Goal: Information Seeking & Learning: Check status

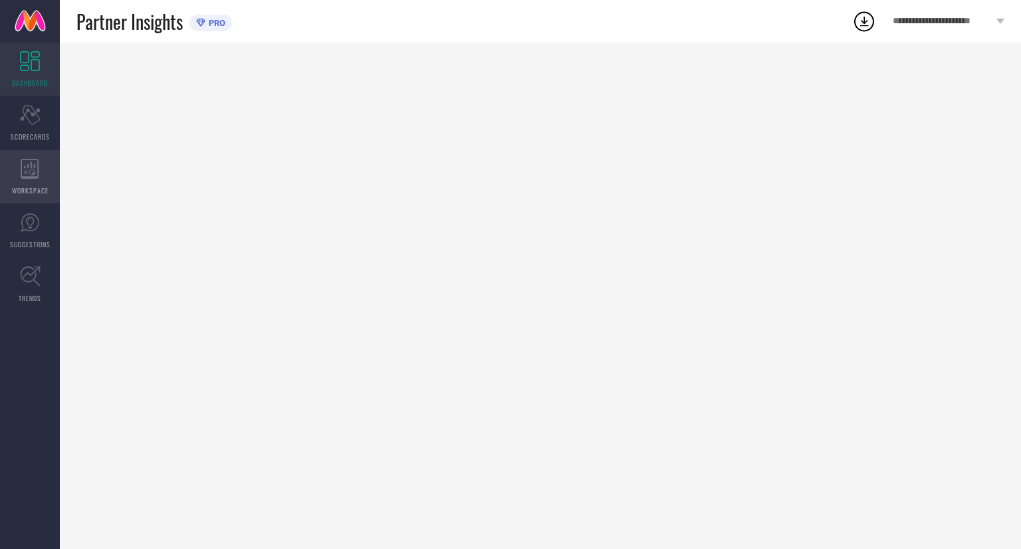
click at [21, 177] on icon at bounding box center [30, 169] width 19 height 20
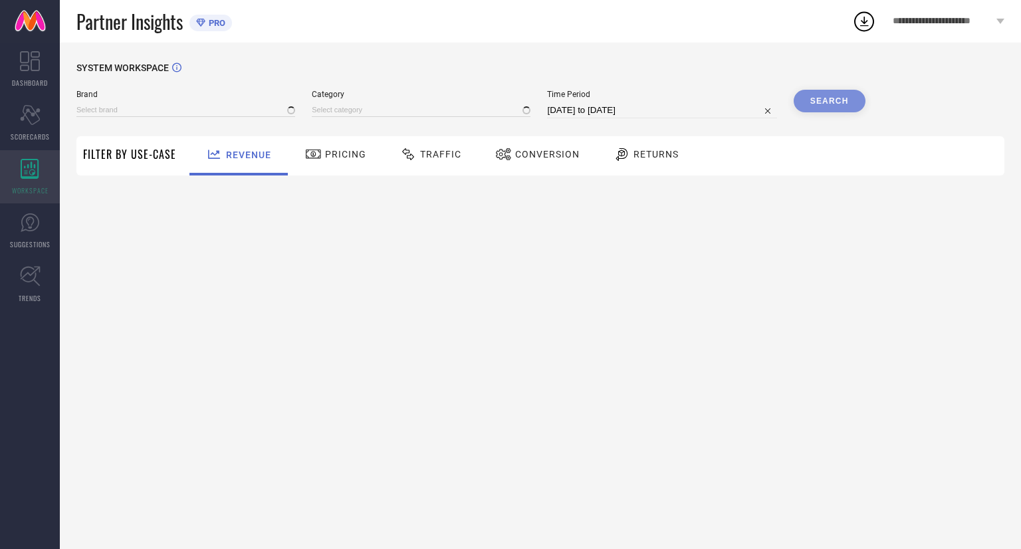
type input "[PERSON_NAME]"
type input "All"
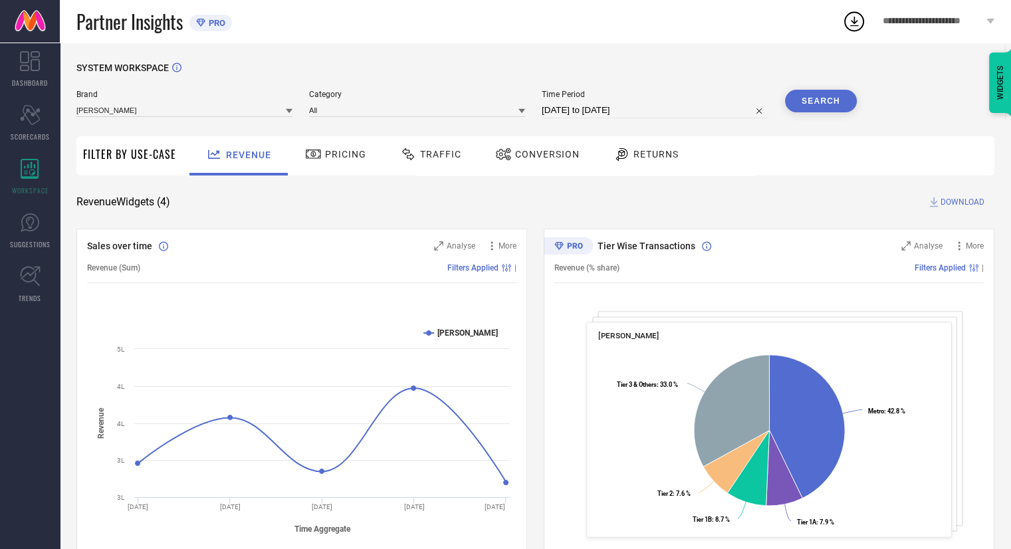
click at [287, 112] on icon at bounding box center [289, 111] width 7 height 7
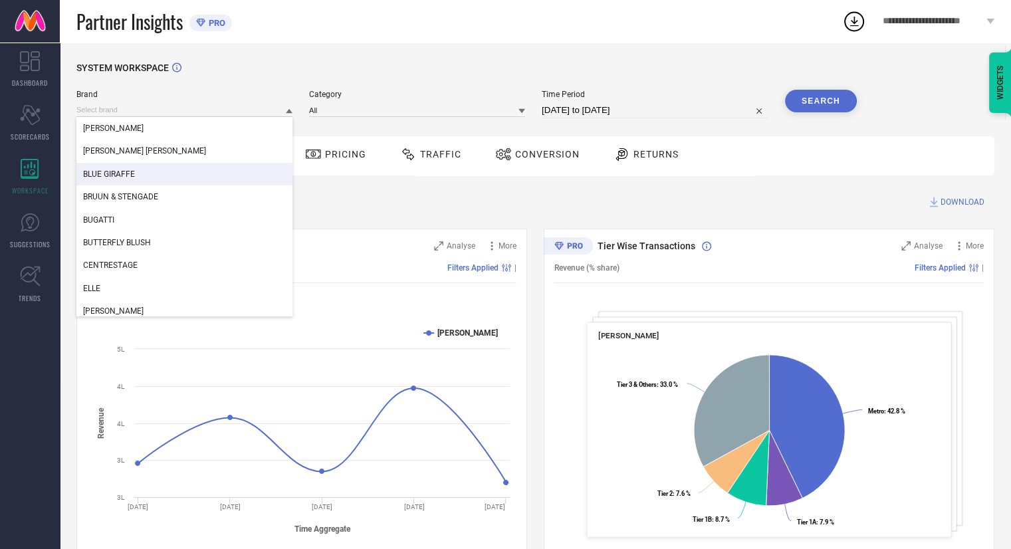
click at [140, 170] on div "BLUE GIRAFFE" at bounding box center [184, 174] width 216 height 23
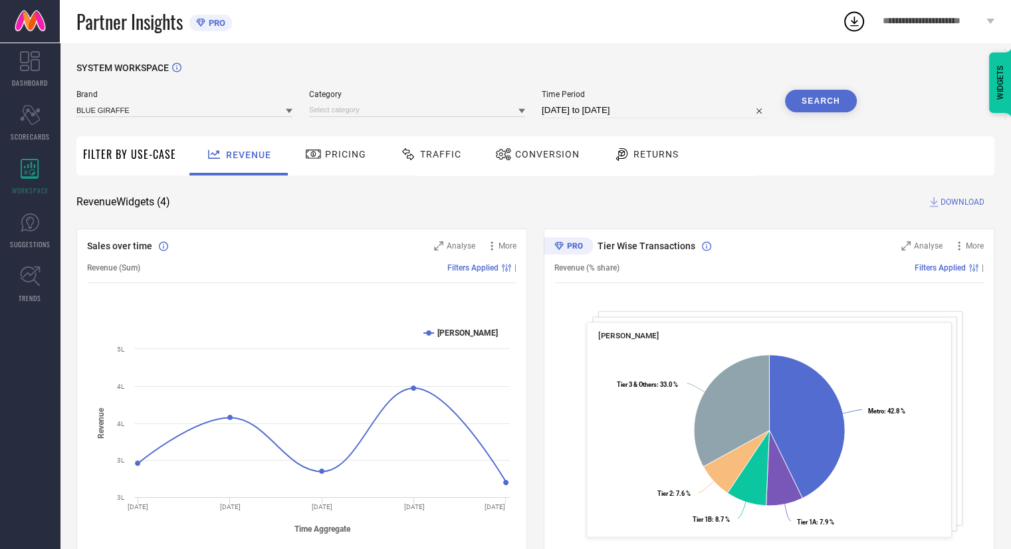
click at [525, 112] on icon at bounding box center [522, 111] width 7 height 7
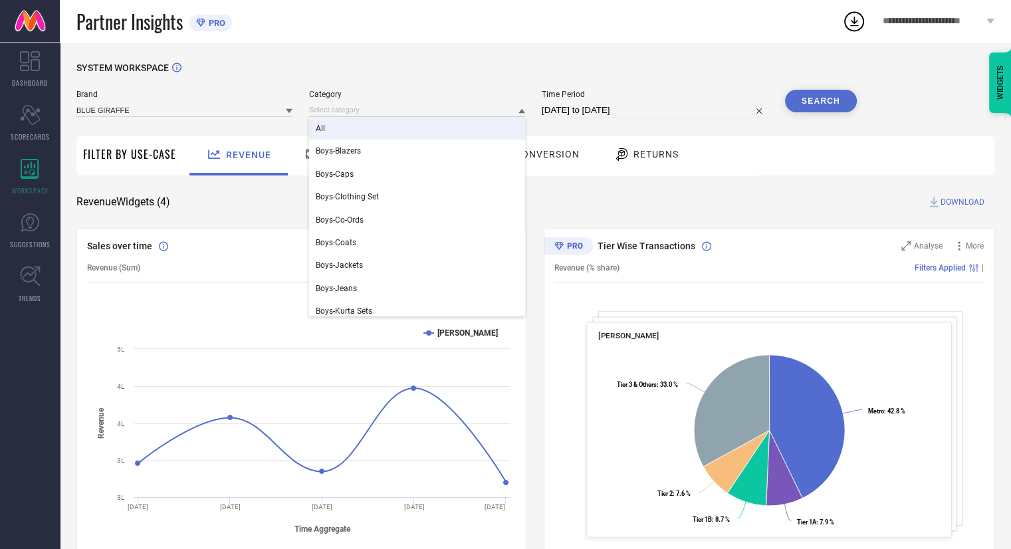
click at [441, 124] on div "All" at bounding box center [417, 128] width 216 height 23
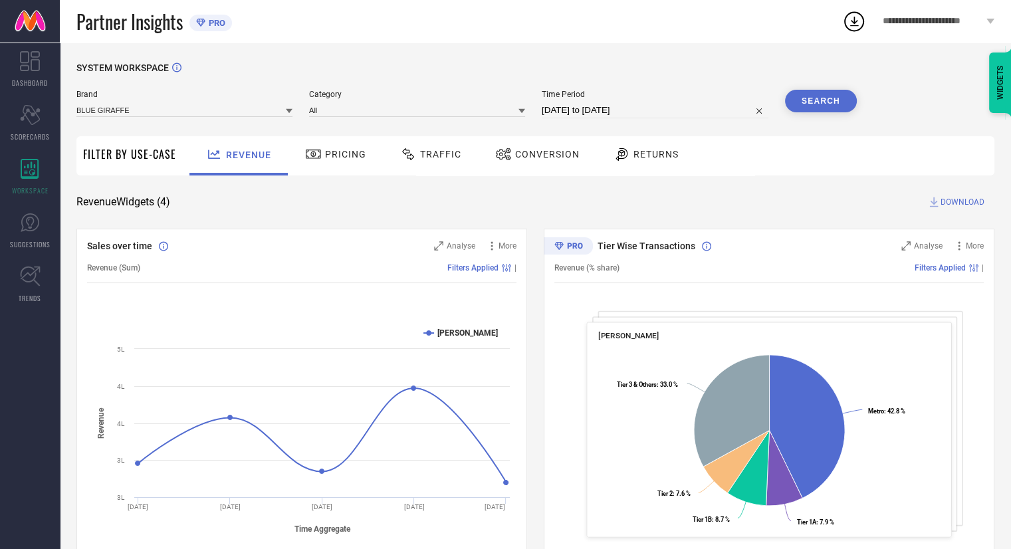
select select "6"
select select "2025"
select select "7"
select select "2025"
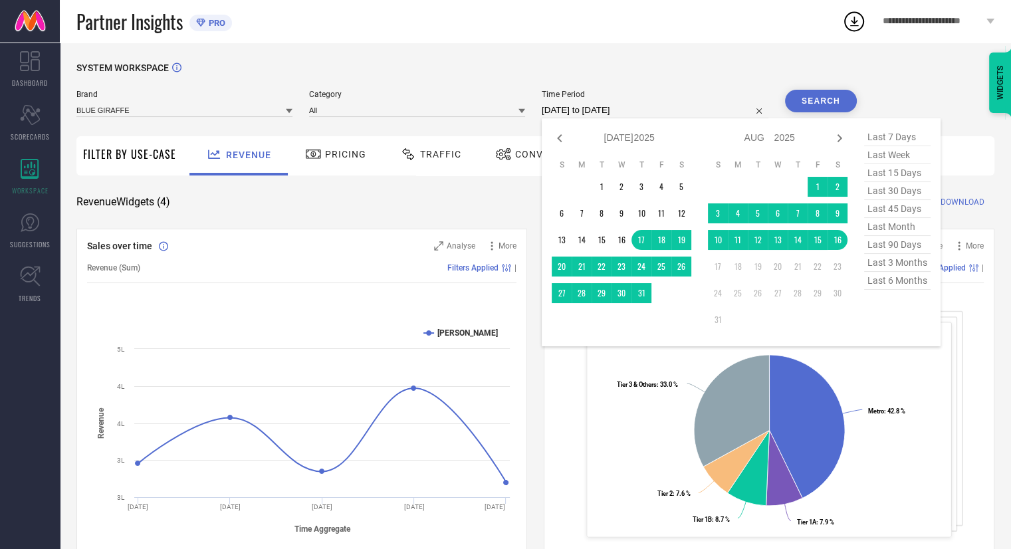
click at [719, 113] on input "[DATE] to [DATE]" at bounding box center [655, 110] width 227 height 16
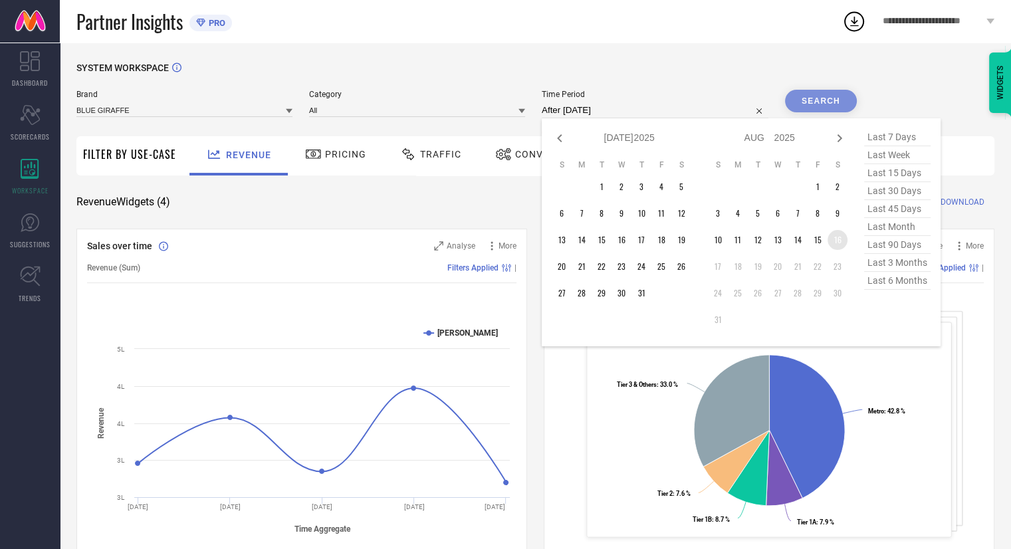
click at [840, 242] on td "16" at bounding box center [838, 240] width 20 height 20
type input "[DATE] to [DATE]"
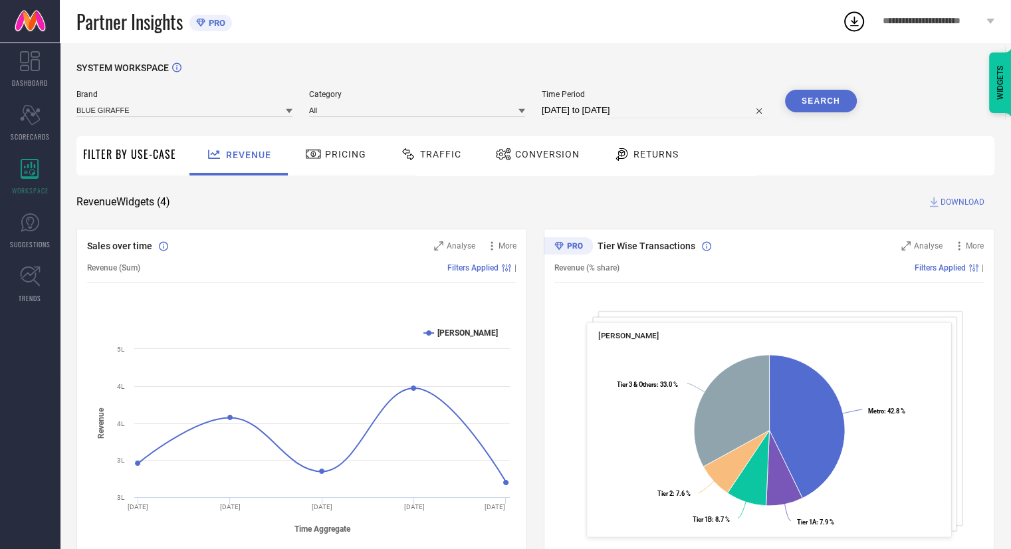
select select "7"
select select "2025"
select select "8"
select select "2025"
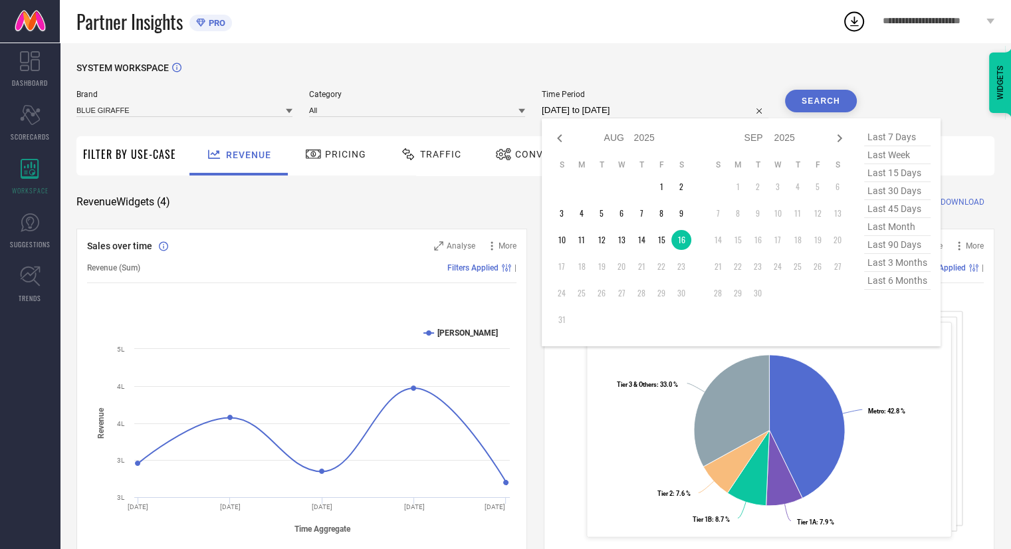
click at [644, 106] on input "[DATE] to [DATE]" at bounding box center [655, 110] width 227 height 16
click at [659, 190] on td "1" at bounding box center [661, 187] width 20 height 20
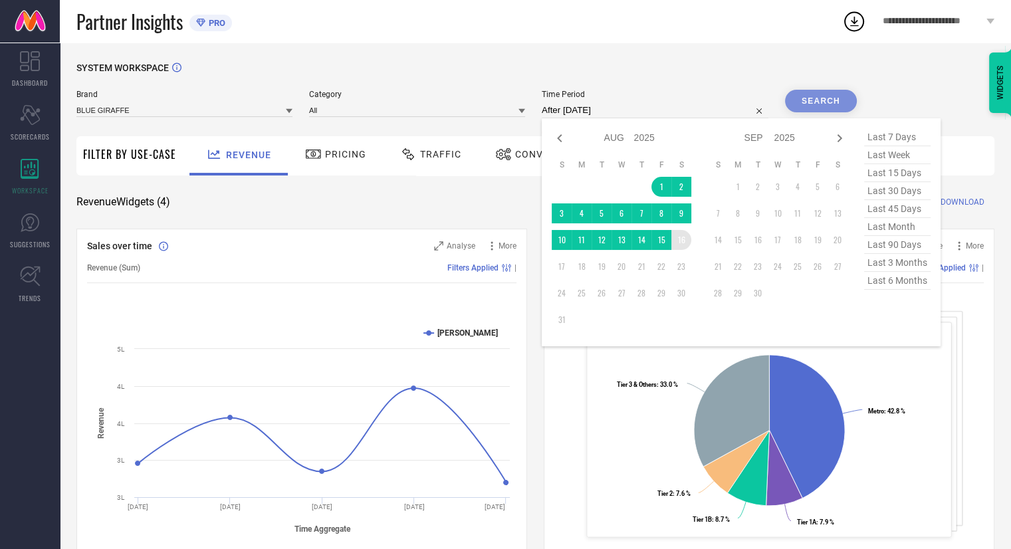
type input "[DATE] to [DATE]"
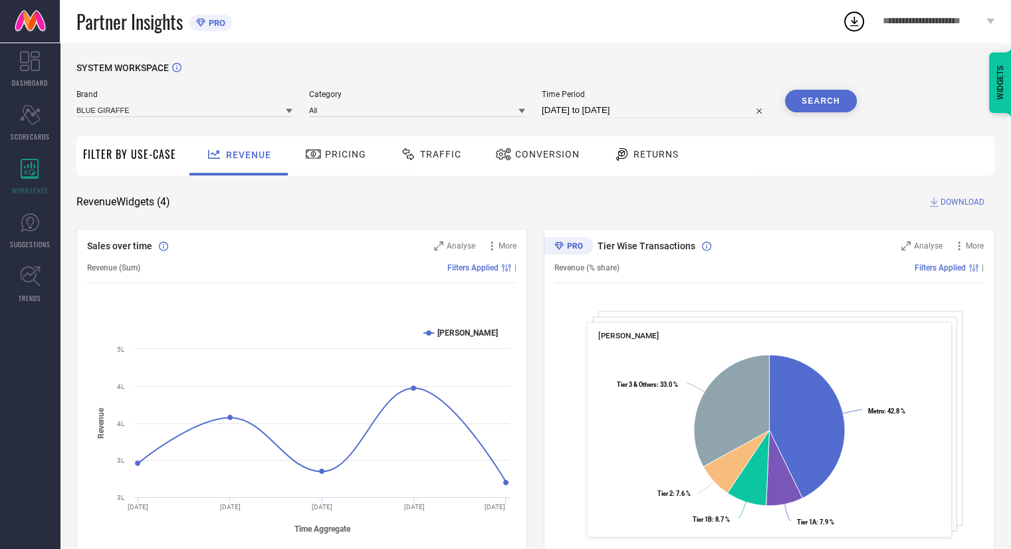
select select "7"
select select "2025"
select select "8"
select select "2025"
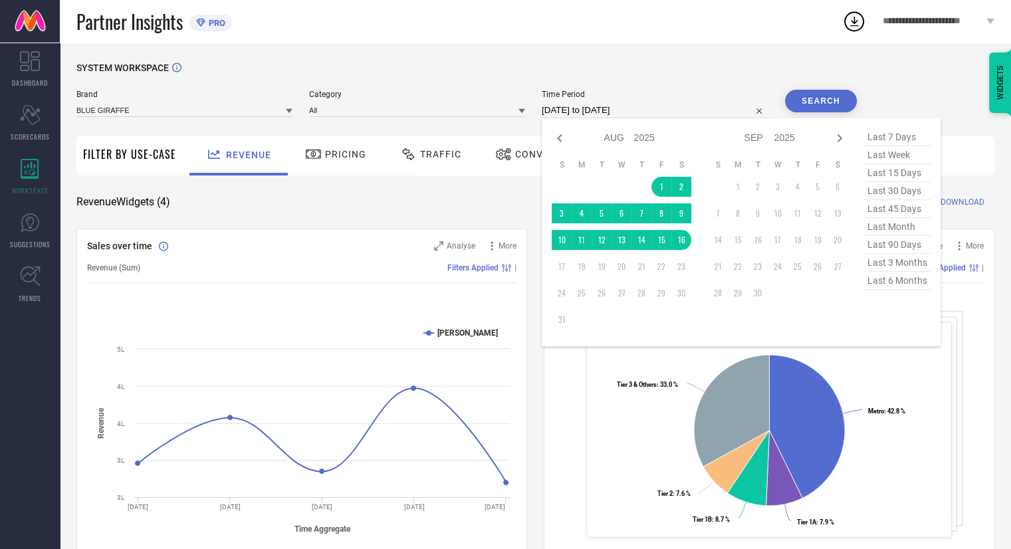
click at [614, 110] on input "[DATE] to [DATE]" at bounding box center [655, 110] width 227 height 16
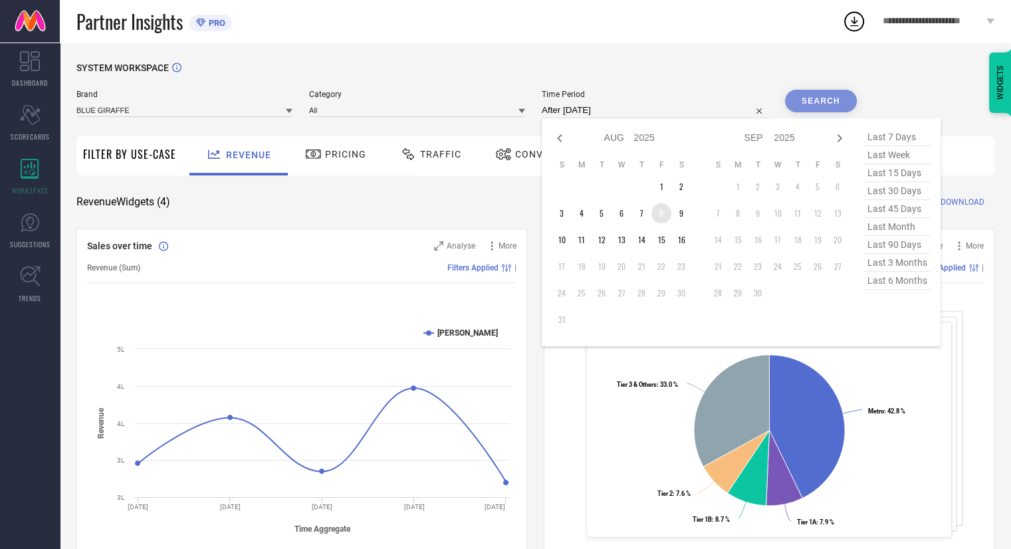
click at [658, 219] on td "8" at bounding box center [661, 213] width 20 height 20
type input "[DATE] to [DATE]"
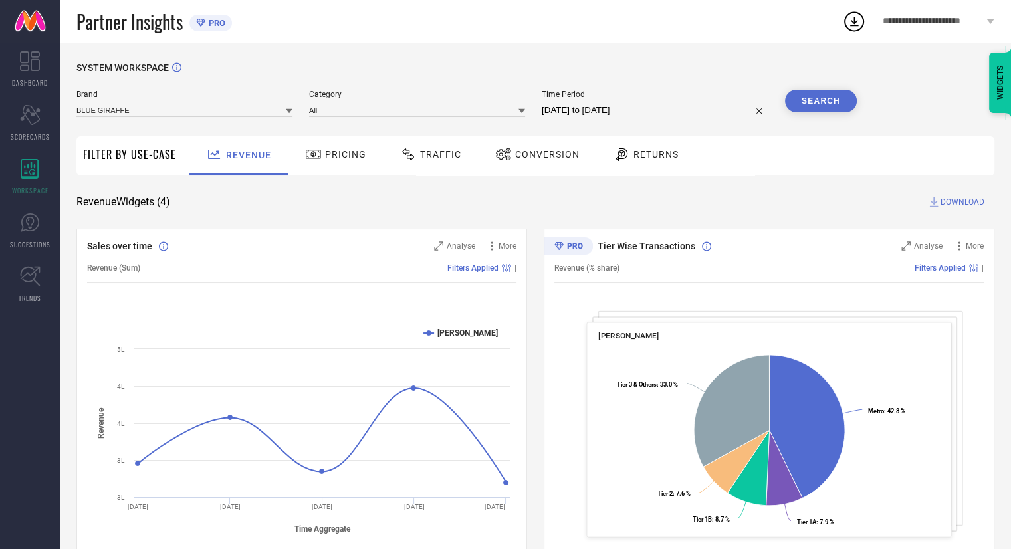
click at [836, 101] on button "Search" at bounding box center [821, 101] width 72 height 23
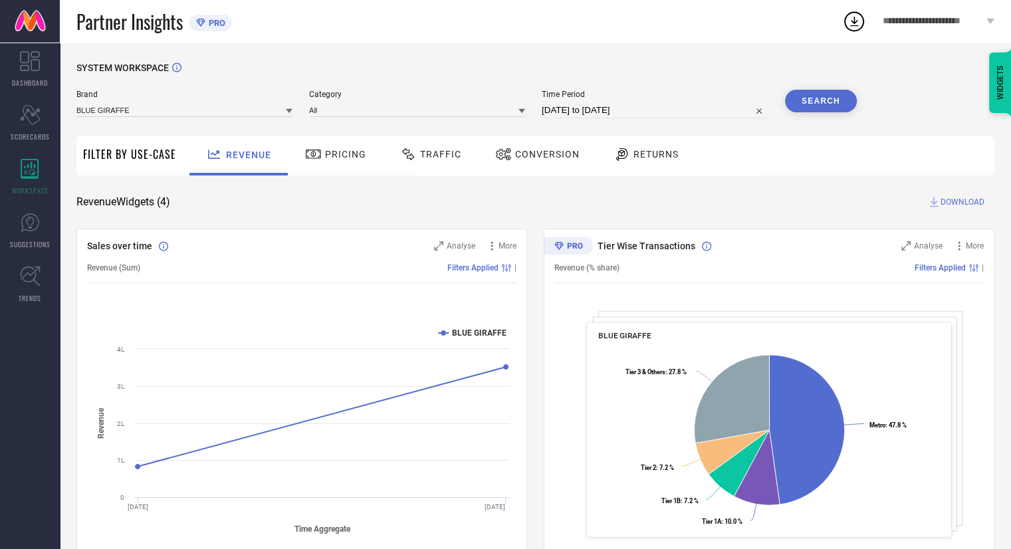
click at [440, 159] on span "Traffic" at bounding box center [440, 154] width 41 height 11
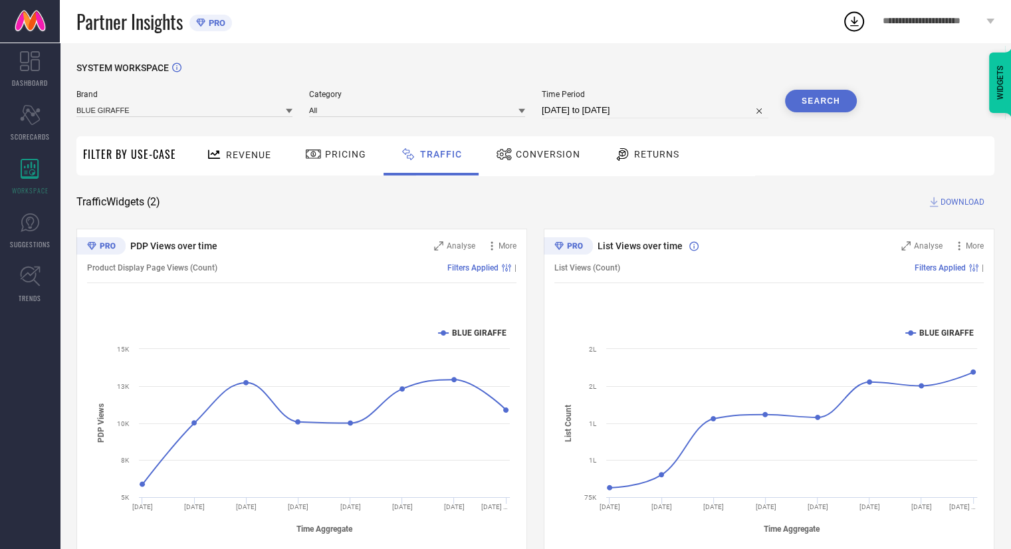
click at [550, 154] on span "Conversion" at bounding box center [548, 154] width 64 height 11
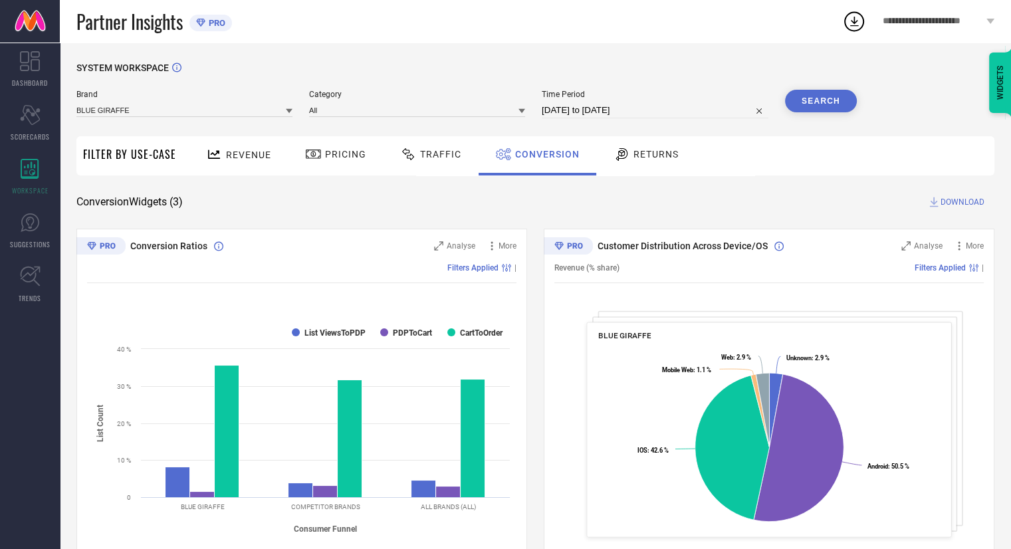
click at [431, 151] on span "Traffic" at bounding box center [440, 154] width 41 height 11
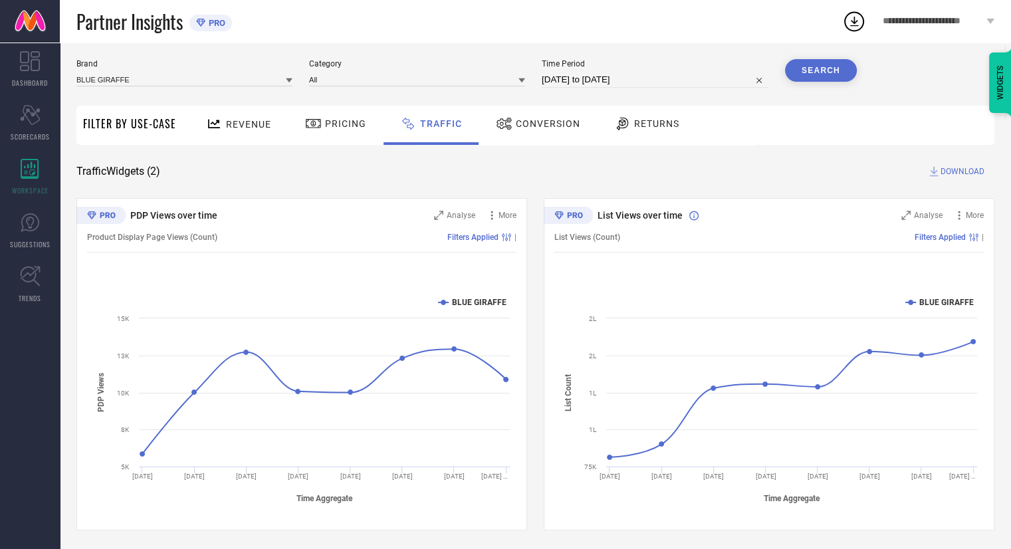
scroll to position [33, 0]
click at [235, 124] on span "Revenue" at bounding box center [248, 123] width 45 height 11
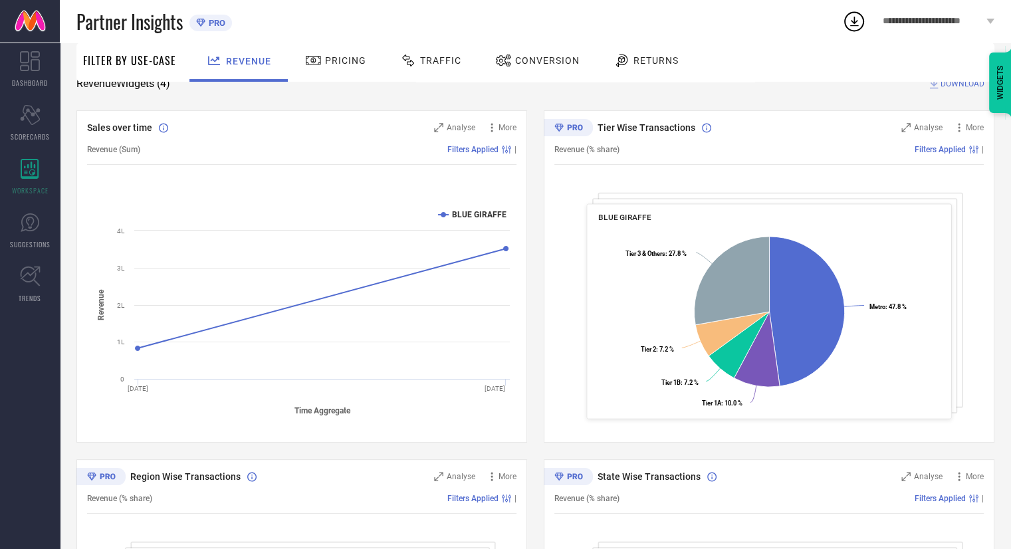
scroll to position [382, 0]
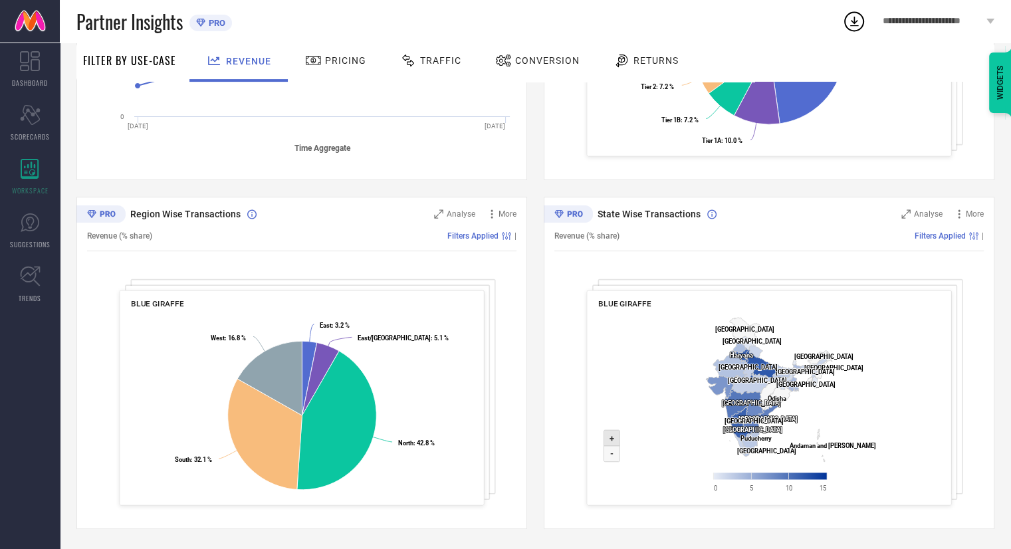
click at [607, 435] on icon at bounding box center [612, 438] width 16 height 16
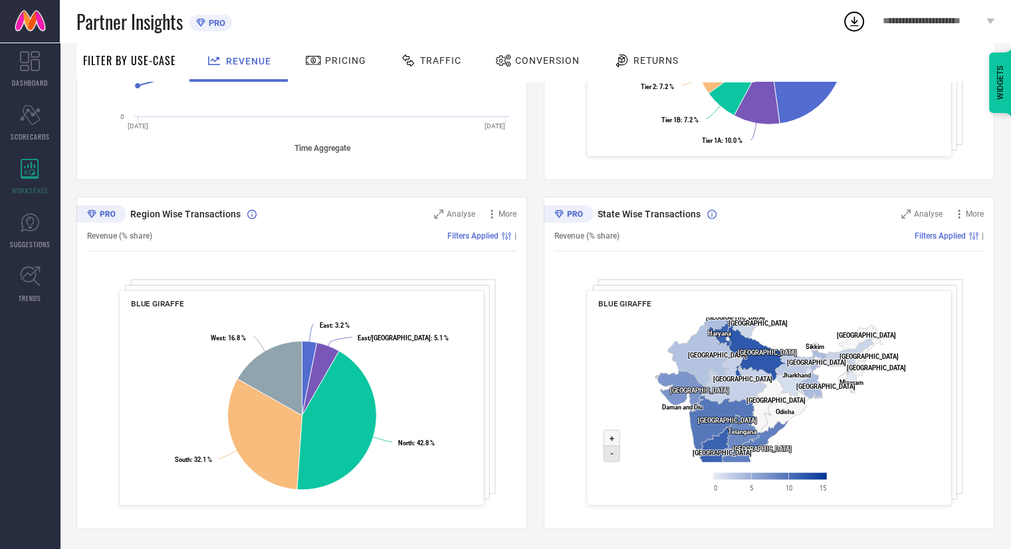
click at [607, 452] on icon at bounding box center [612, 454] width 16 height 16
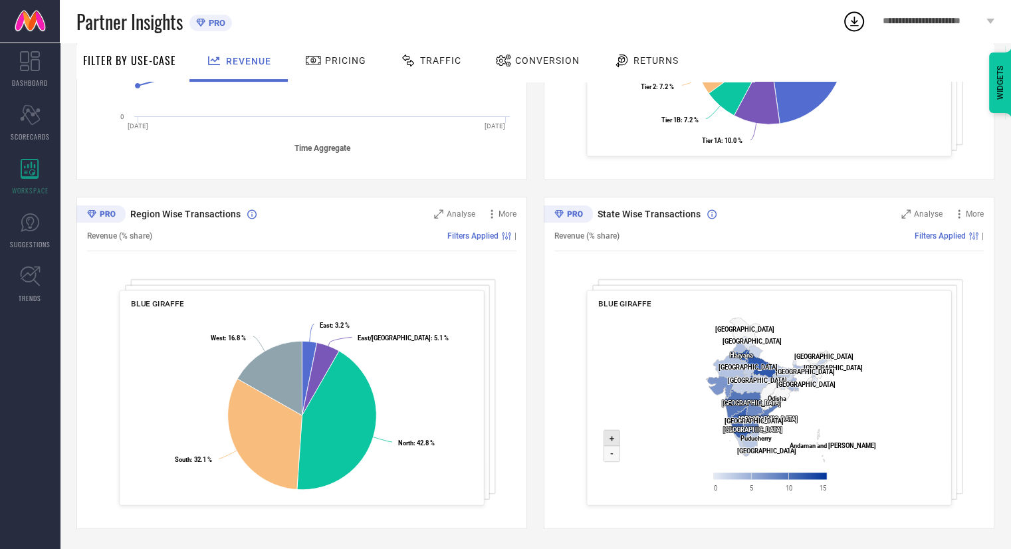
click at [612, 439] on text "+" at bounding box center [612, 438] width 5 height 10
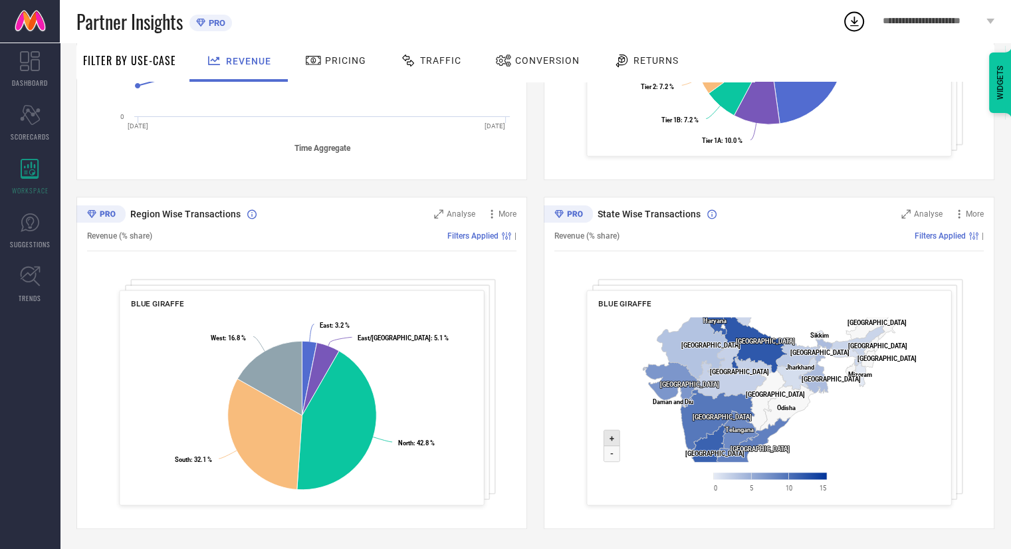
click at [612, 439] on text "+" at bounding box center [612, 438] width 5 height 10
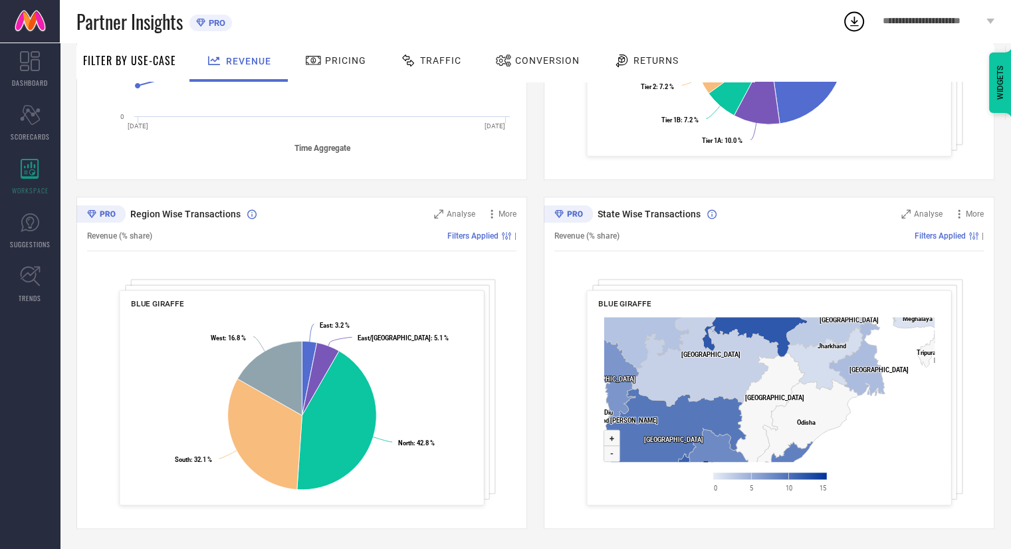
click at [800, 474] on rect at bounding box center [770, 476] width 113 height 7
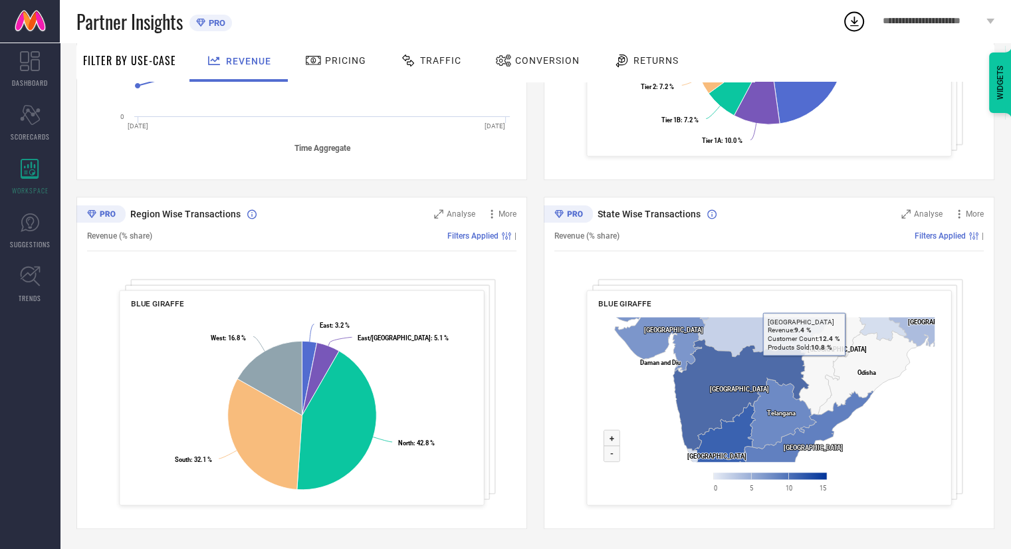
drag, startPoint x: 713, startPoint y: 405, endPoint x: 810, endPoint y: 357, distance: 108.8
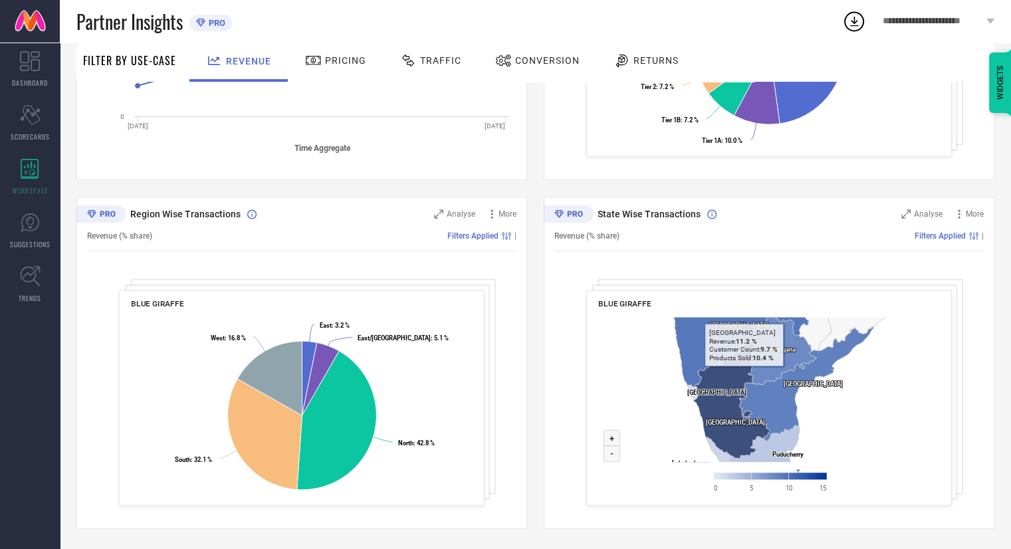
drag, startPoint x: 723, startPoint y: 441, endPoint x: 743, endPoint y: 375, distance: 68.8
click at [743, 375] on icon at bounding box center [732, 398] width 76 height 120
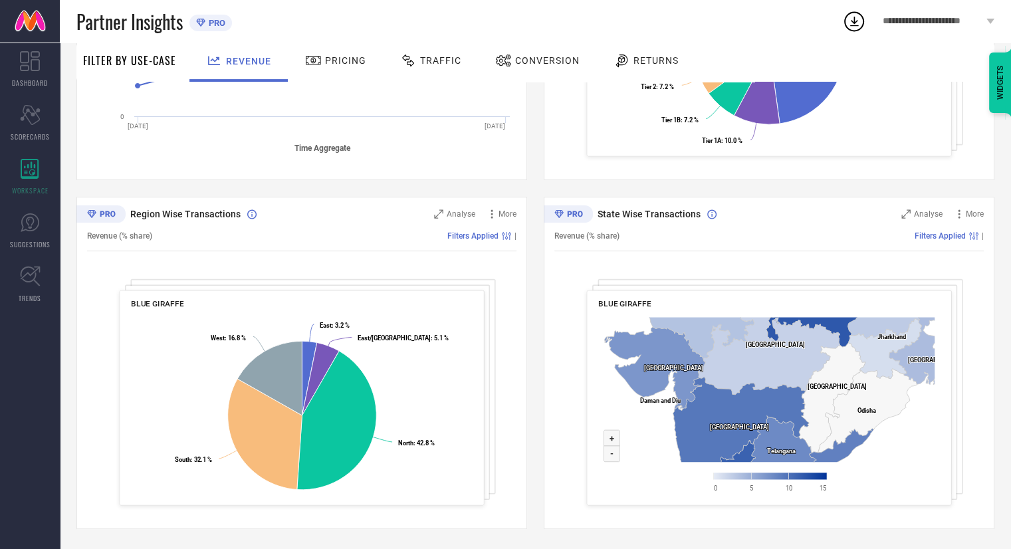
drag, startPoint x: 852, startPoint y: 399, endPoint x: 852, endPoint y: 508, distance: 109.0
click at [852, 508] on div "State Wise Transactions Analyse More Revenue (% share) Filters Applied | BLUE G…" at bounding box center [769, 363] width 451 height 332
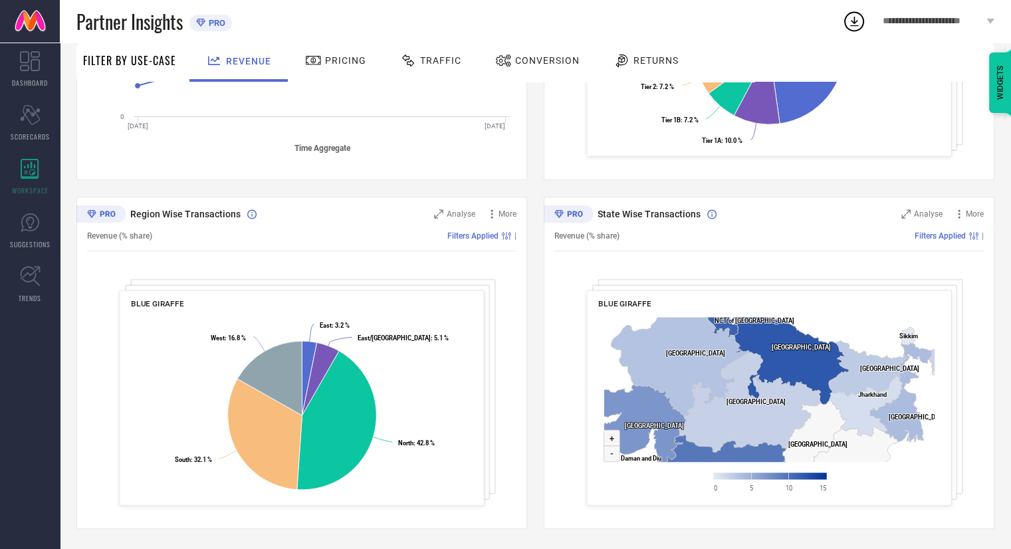
drag, startPoint x: 896, startPoint y: 445, endPoint x: 875, endPoint y: 510, distance: 68.3
click at [875, 510] on div "State Wise Transactions Analyse More Revenue (% share) Filters Applied | BLUE G…" at bounding box center [769, 363] width 451 height 332
drag, startPoint x: 885, startPoint y: 306, endPoint x: 872, endPoint y: 357, distance: 52.9
click at [872, 357] on div "BLUE GIRAFFE Created with Highcharts 9.3.3 Zoom in + Zoom out - [GEOGRAPHIC_DAT…" at bounding box center [768, 398] width 365 height 215
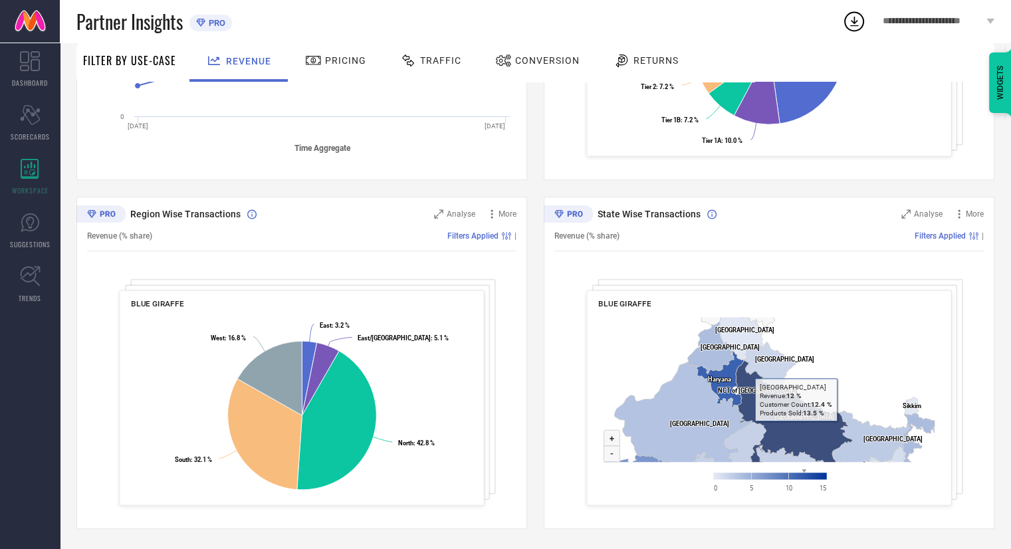
drag, startPoint x: 794, startPoint y: 365, endPoint x: 798, endPoint y: 436, distance: 71.2
click at [798, 436] on icon at bounding box center [794, 417] width 117 height 114
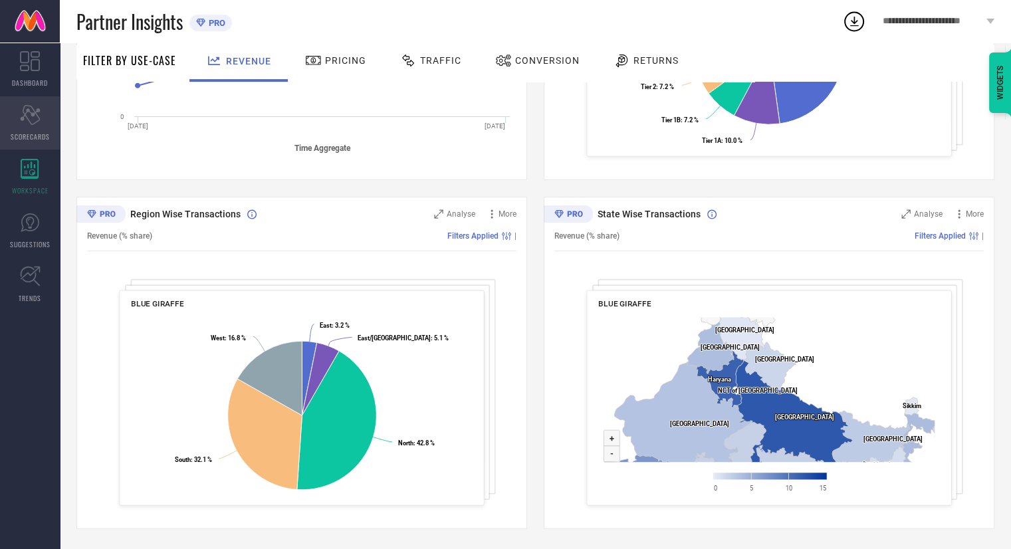
click at [26, 117] on icon at bounding box center [30, 115] width 20 height 20
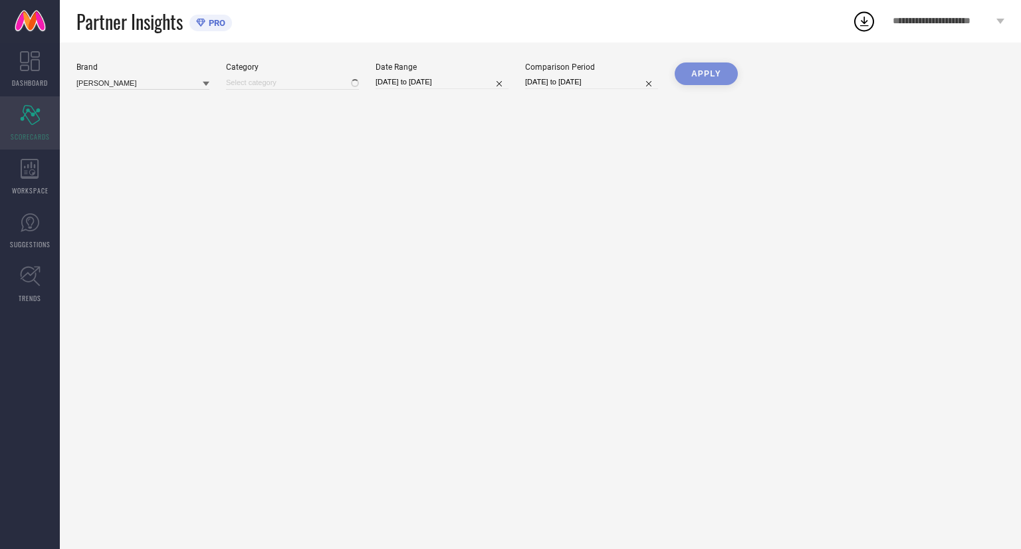
type input "All"
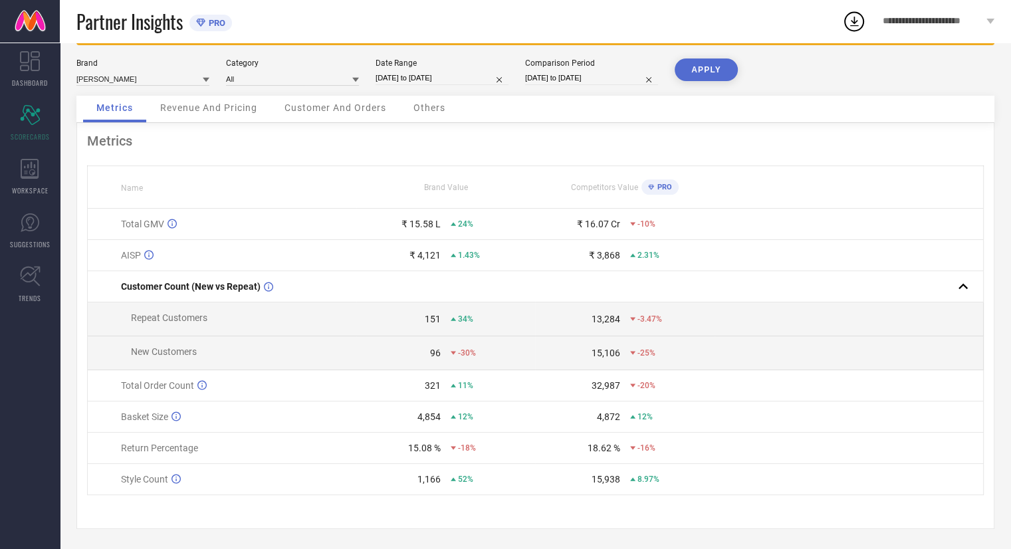
scroll to position [53, 0]
click at [203, 76] on icon at bounding box center [206, 79] width 7 height 7
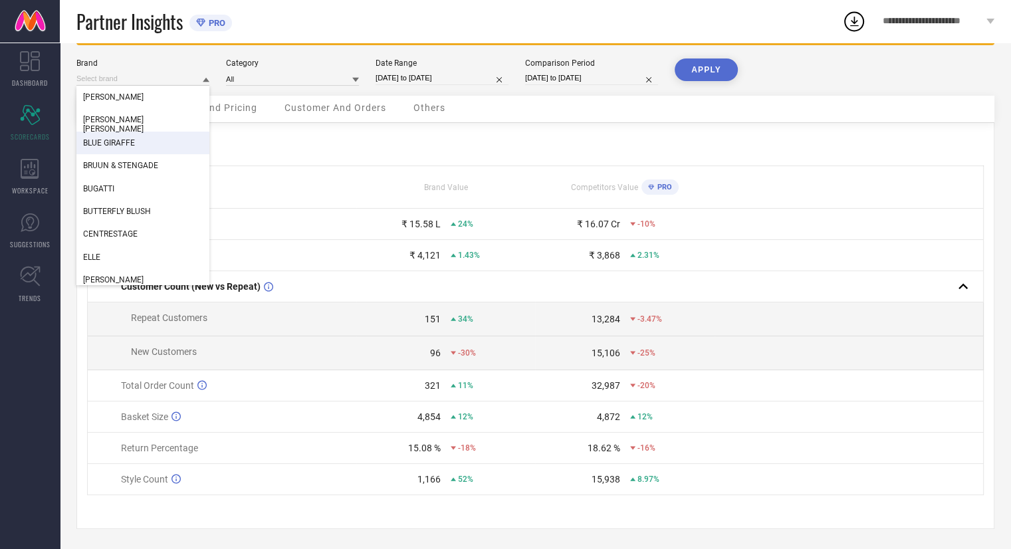
click at [126, 138] on span "BLUE GIRAFFE" at bounding box center [109, 142] width 52 height 9
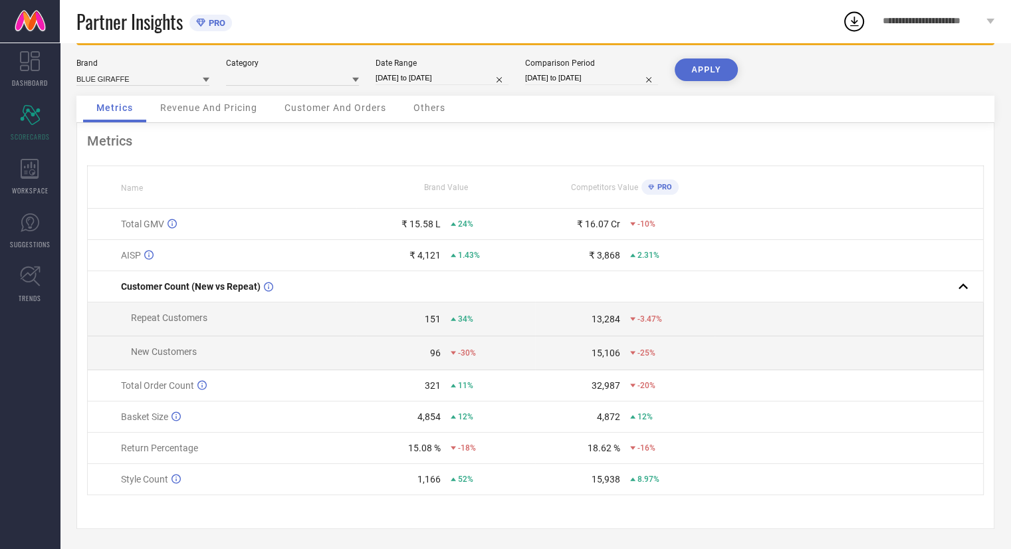
type input "All"
click at [711, 66] on button "APPLY" at bounding box center [706, 69] width 63 height 23
click at [205, 107] on span "Revenue And Pricing" at bounding box center [208, 107] width 97 height 11
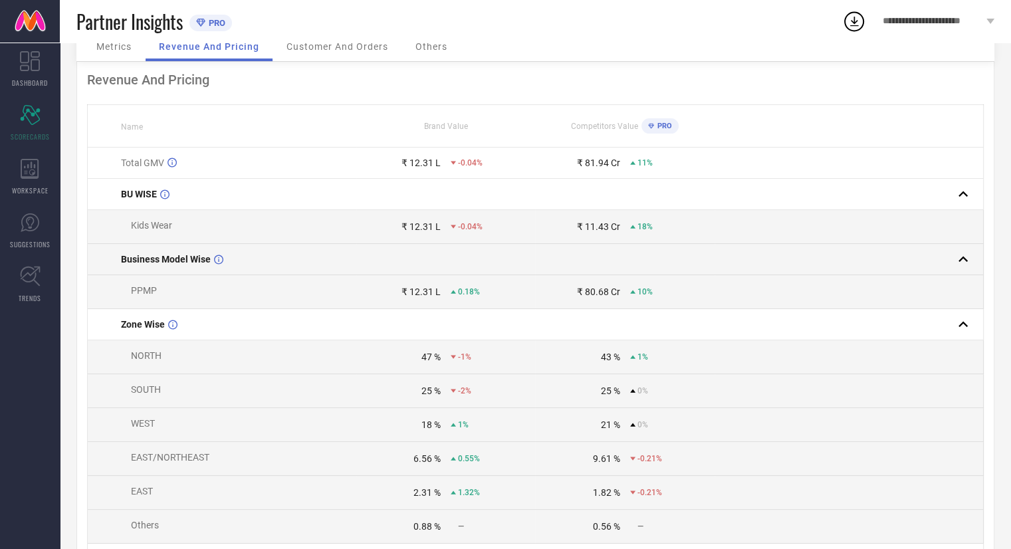
scroll to position [0, 0]
